Goal: Task Accomplishment & Management: Manage account settings

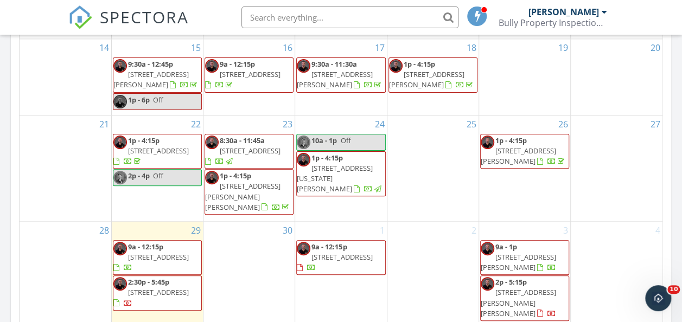
scroll to position [1004, 698]
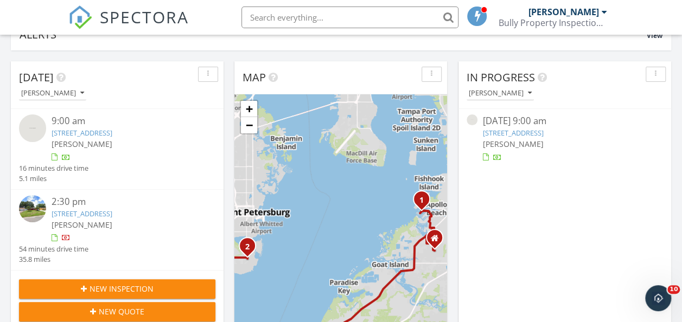
scroll to position [192, 0]
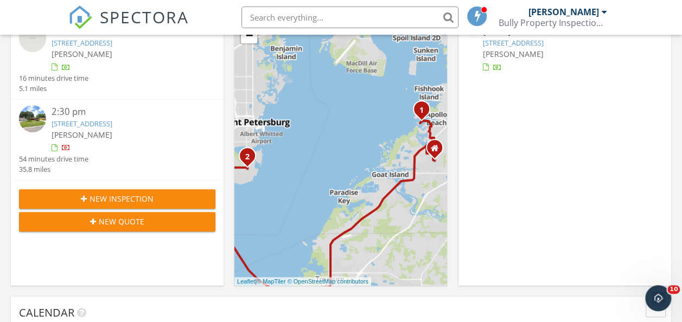
click at [144, 141] on div "[PERSON_NAME]" at bounding box center [126, 134] width 148 height 11
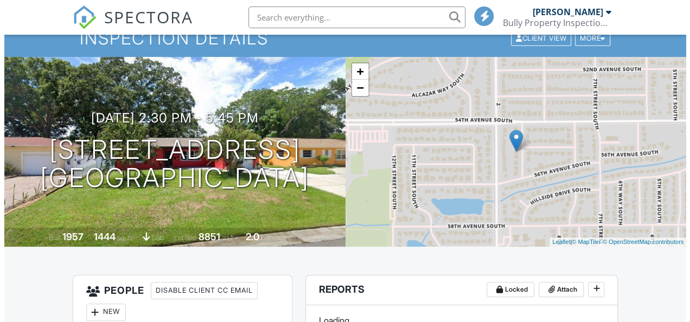
scroll to position [54, 0]
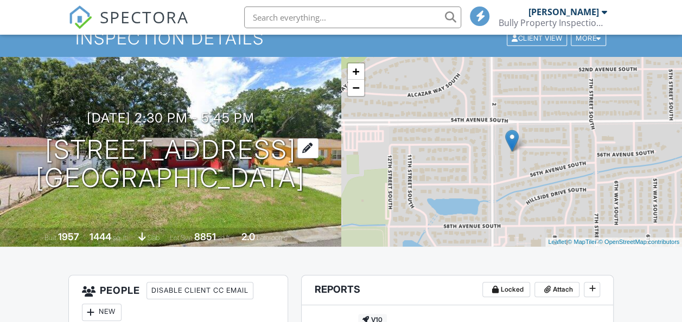
click at [190, 136] on h1 "5501 Highland St S St. Petersburg, FL 33705" at bounding box center [170, 165] width 269 height 58
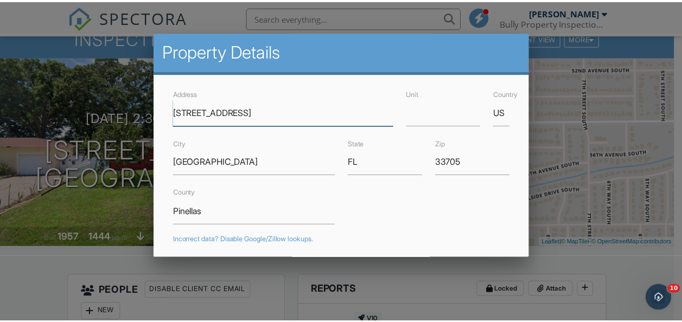
scroll to position [0, 0]
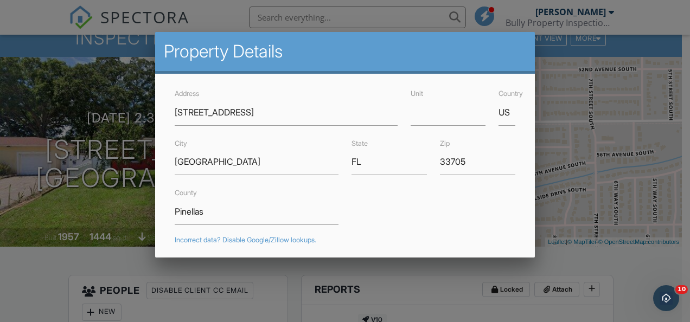
drag, startPoint x: 322, startPoint y: 195, endPoint x: 269, endPoint y: 205, distance: 54.1
click at [321, 195] on div "County Pinellas" at bounding box center [256, 205] width 177 height 39
click at [254, 204] on input "Pinellas" at bounding box center [257, 212] width 164 height 27
click at [53, 257] on div at bounding box center [345, 147] width 690 height 403
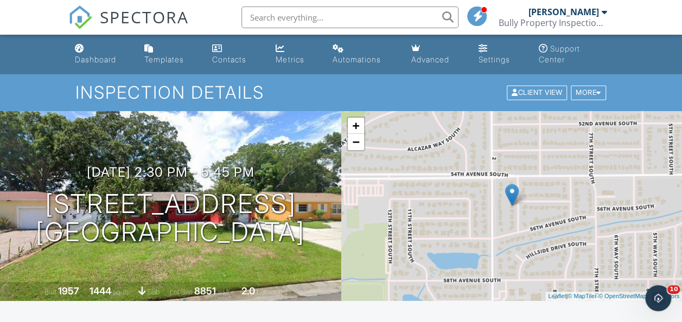
click at [85, 54] on link "Dashboard" at bounding box center [101, 54] width 61 height 31
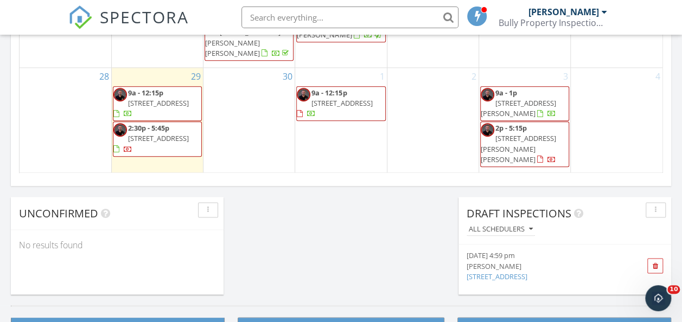
scroll to position [868, 0]
